Goal: Find specific page/section: Find specific page/section

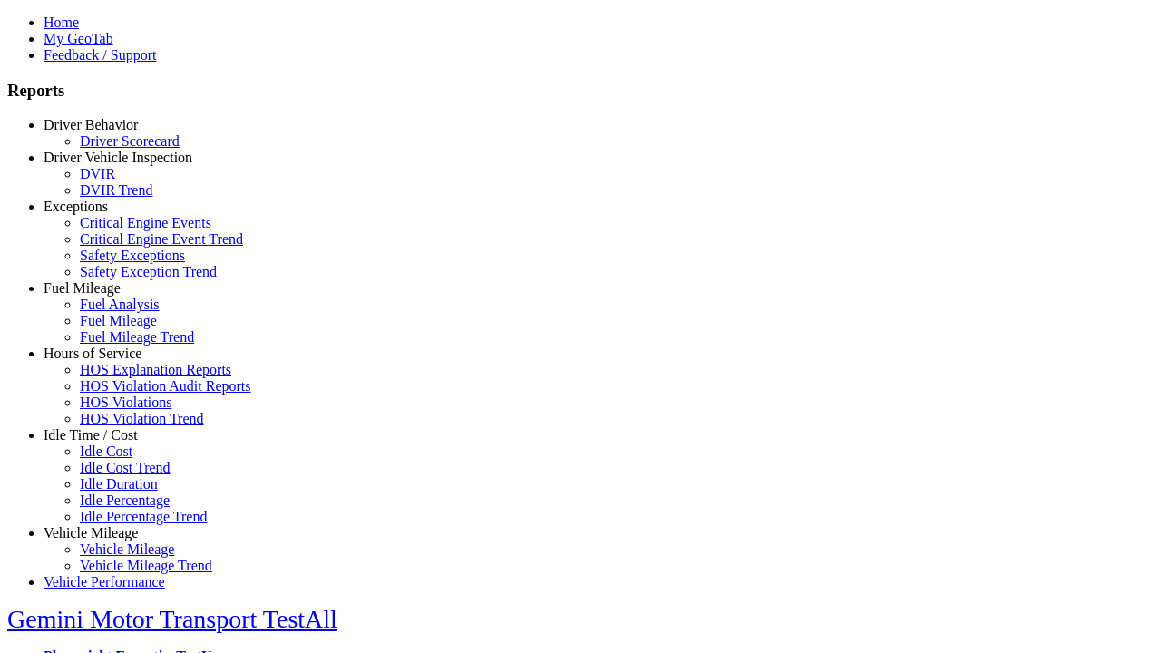
click at [104, 443] on link "Idle Time / Cost" at bounding box center [91, 434] width 94 height 15
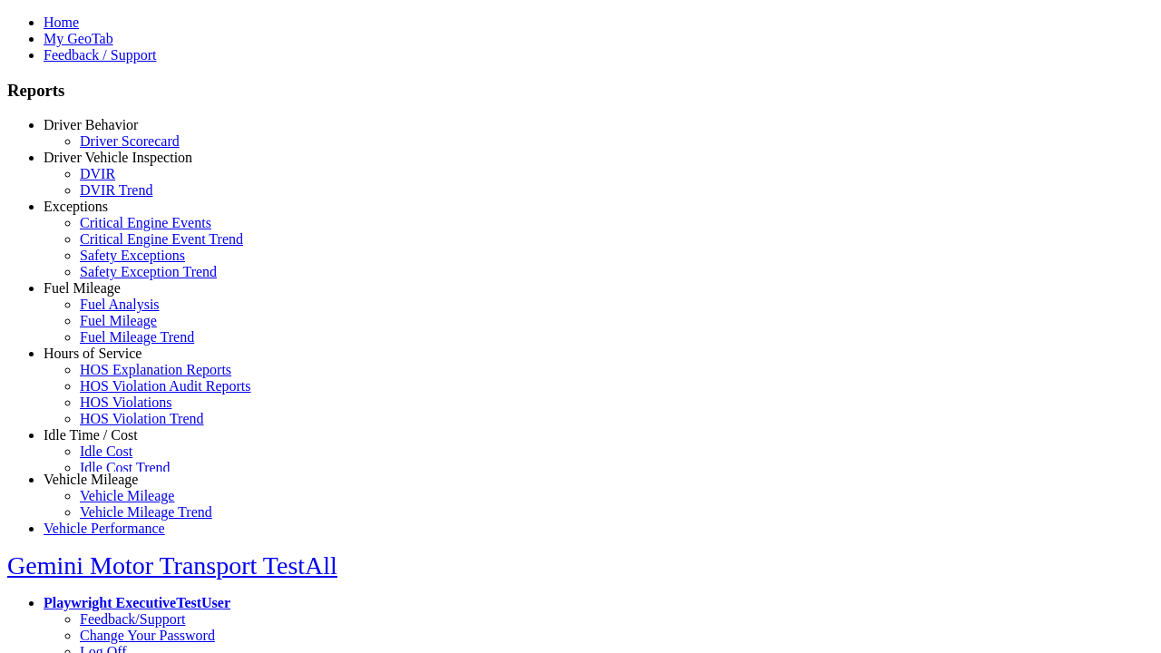
click at [118, 459] on link "Idle Cost" at bounding box center [106, 451] width 53 height 15
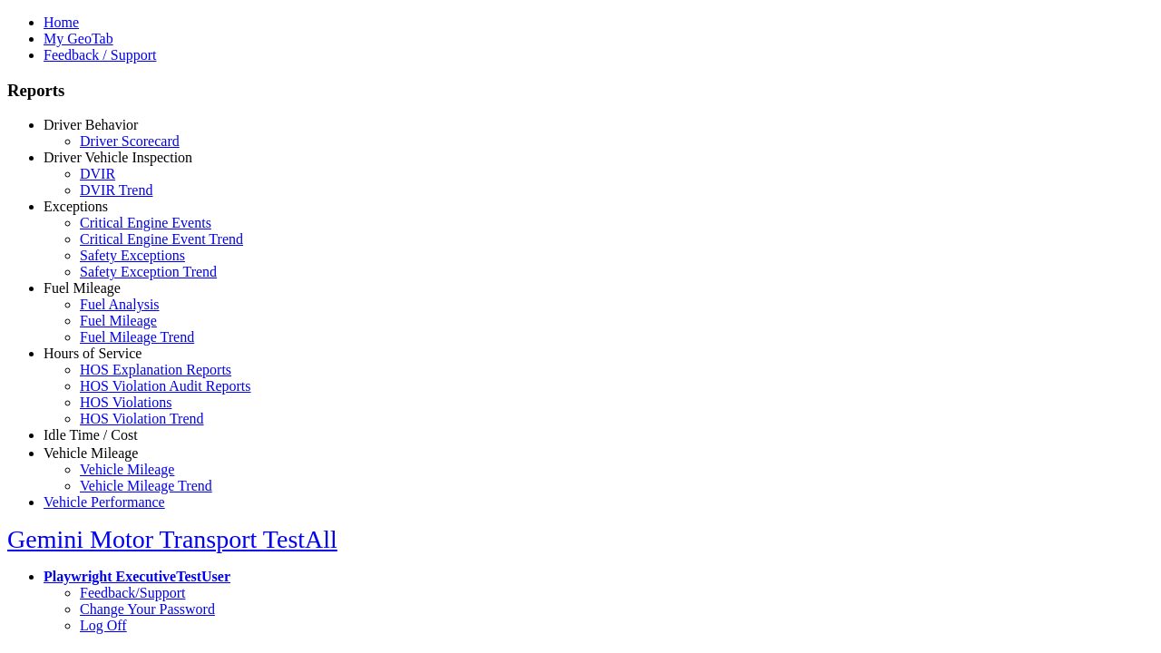
select select "**"
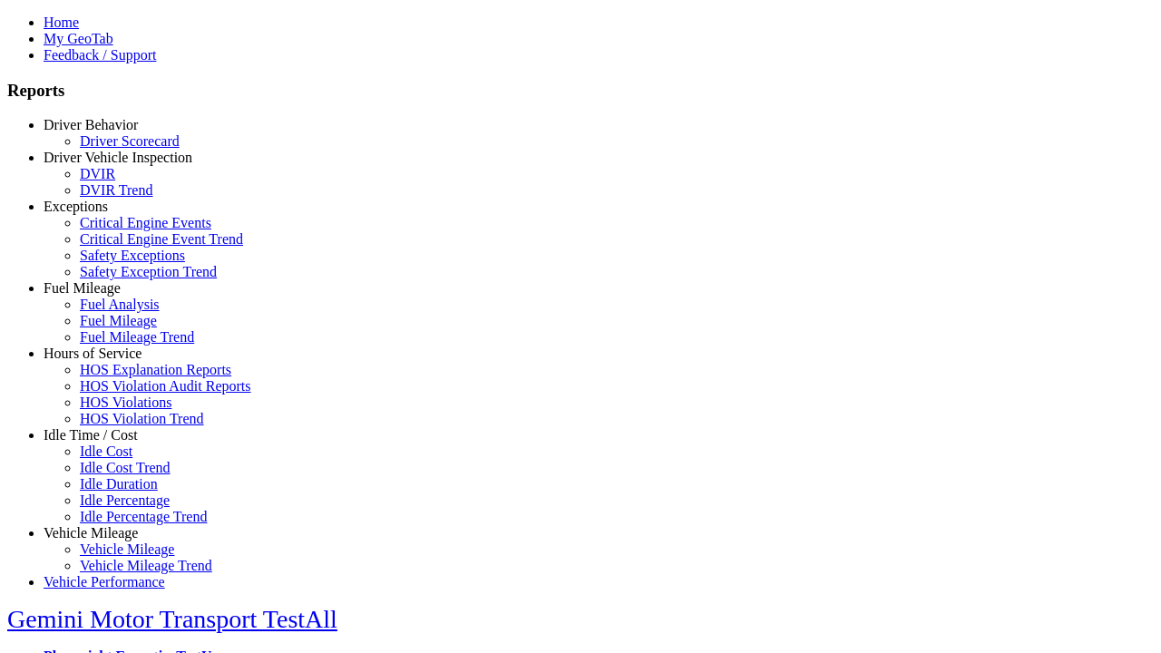
type input "**********"
